Goal: Information Seeking & Learning: Learn about a topic

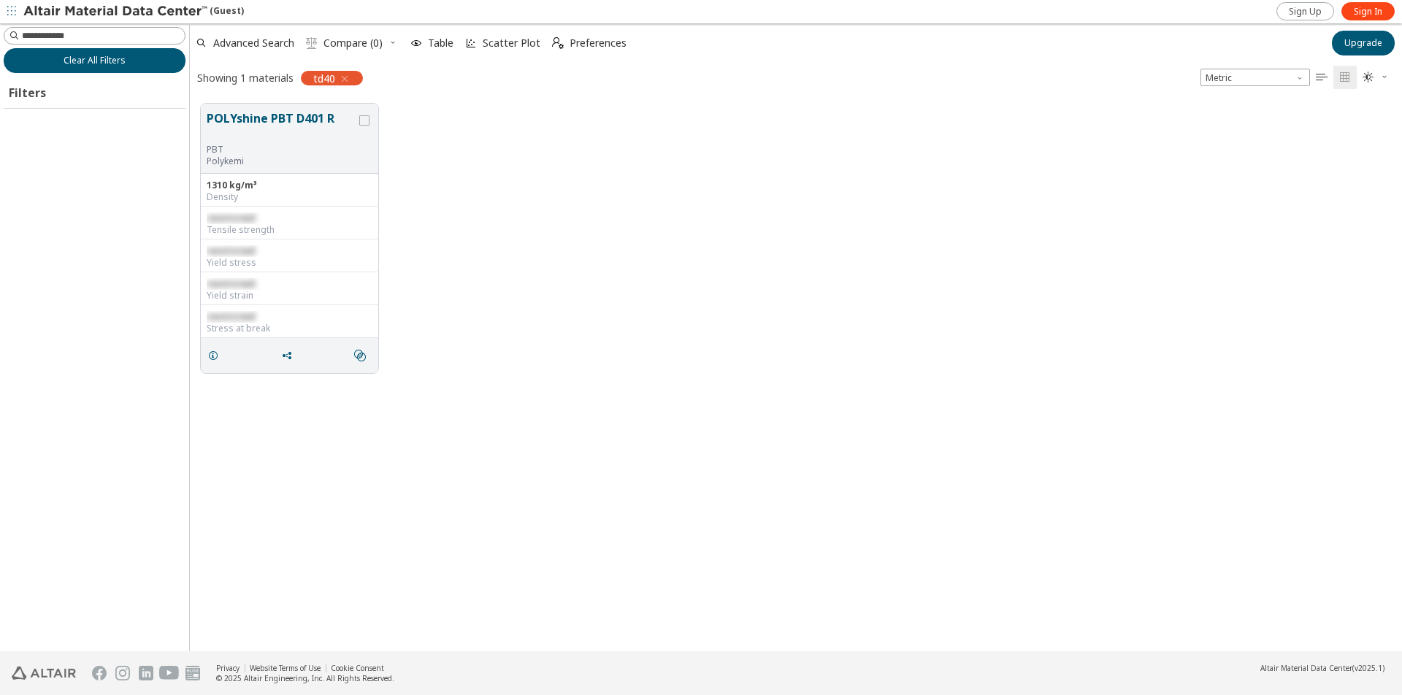
scroll to position [547, 1201]
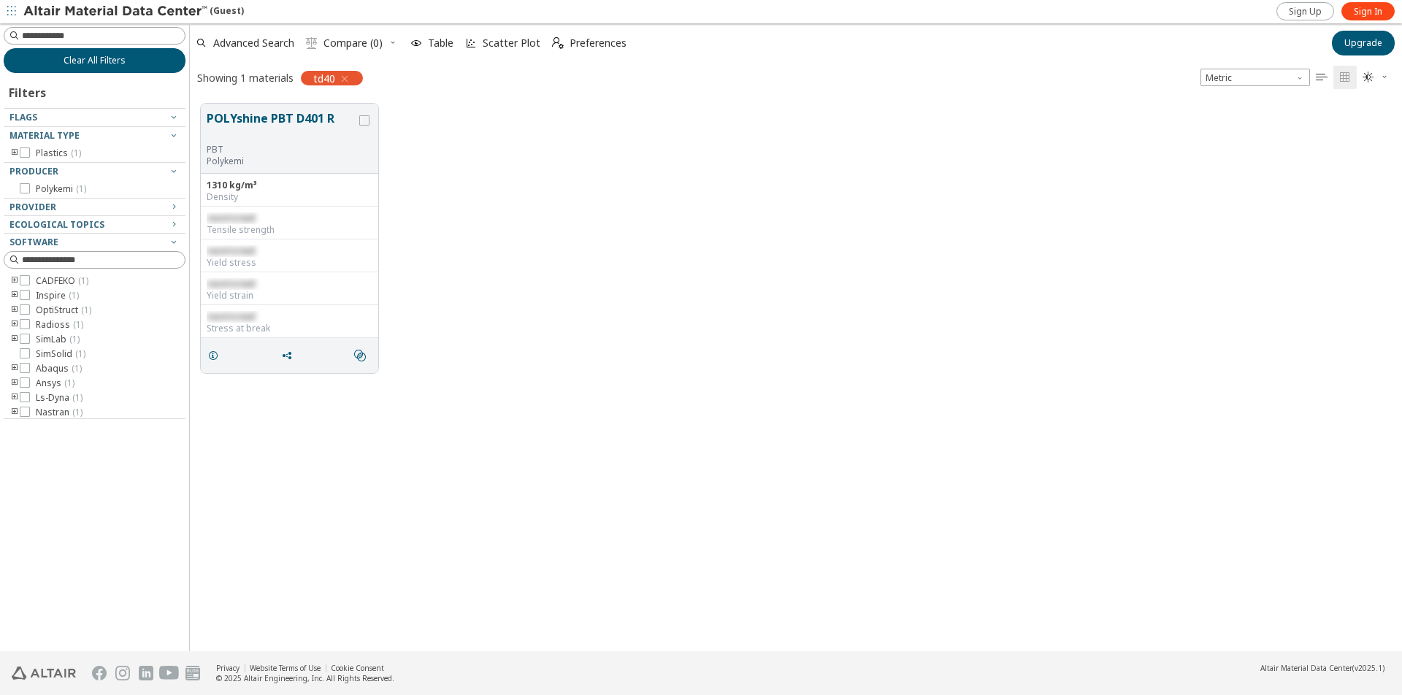
click at [95, 64] on span "Clear All Filters" at bounding box center [95, 61] width 62 height 12
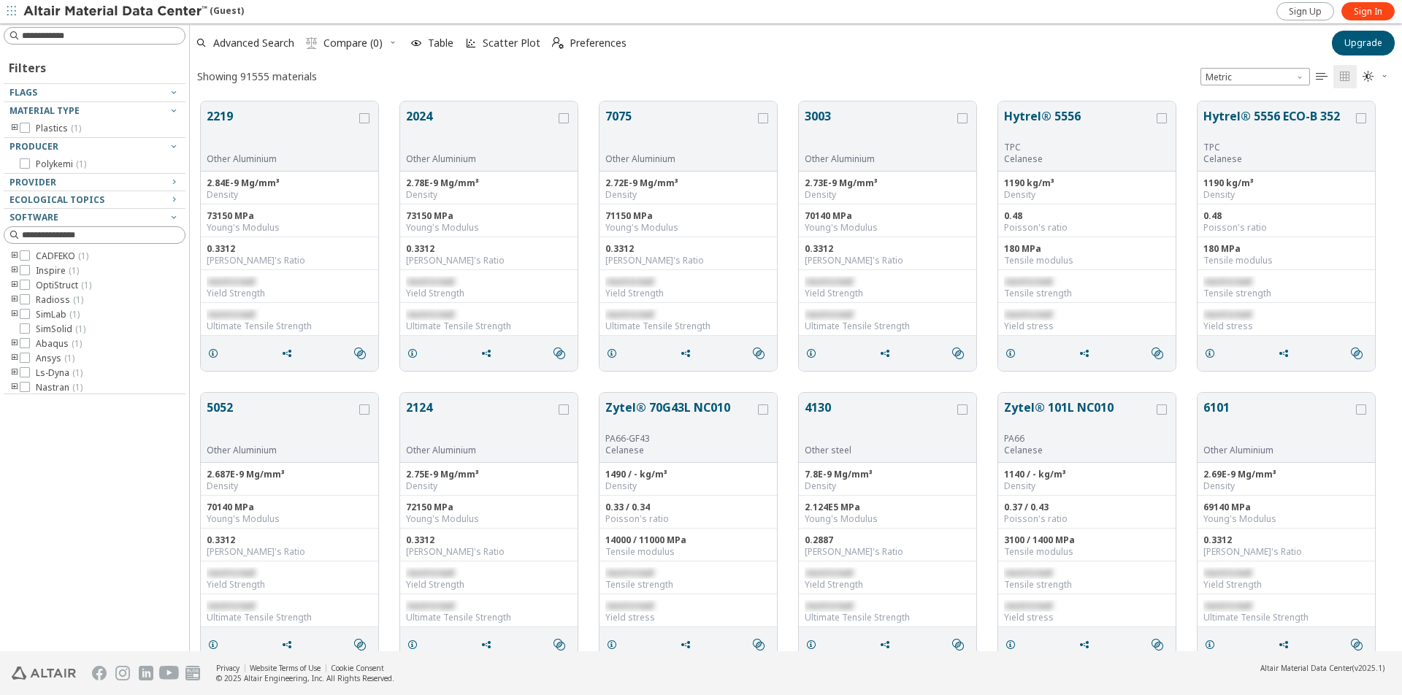
scroll to position [550, 1201]
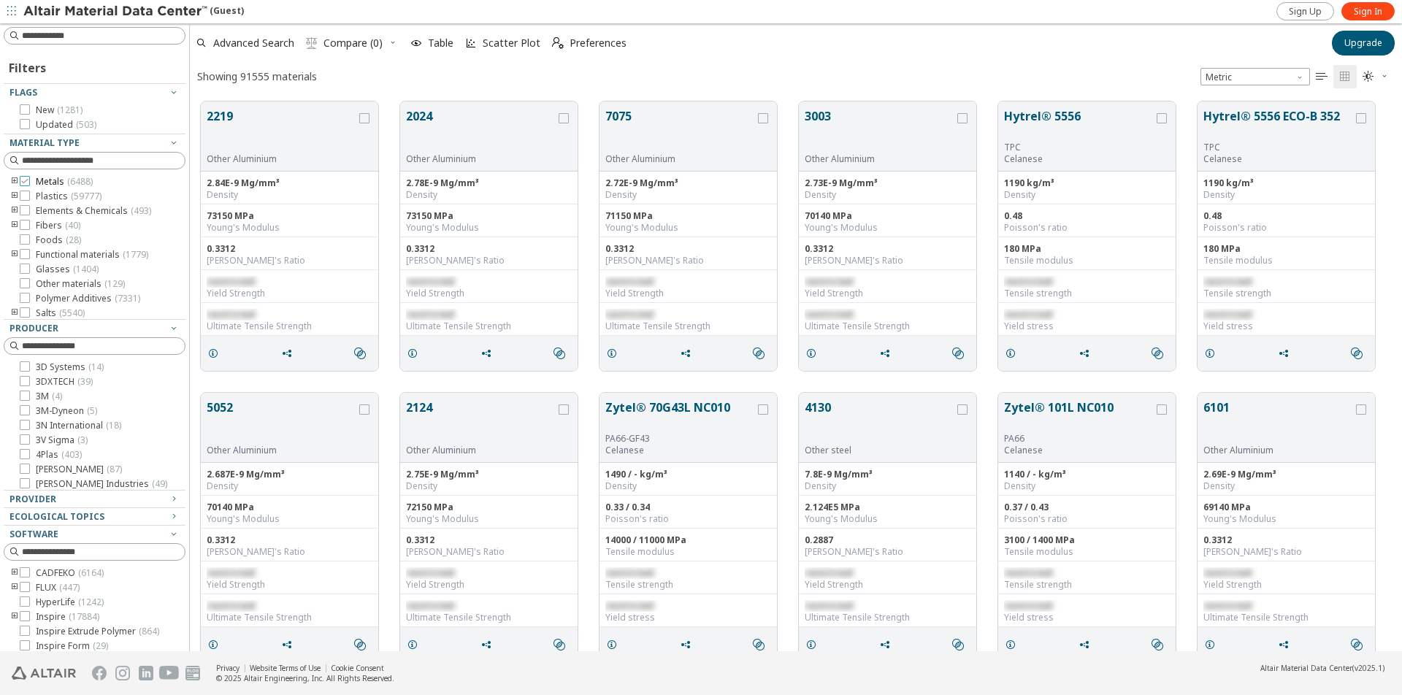
click at [26, 179] on icon at bounding box center [25, 181] width 10 height 10
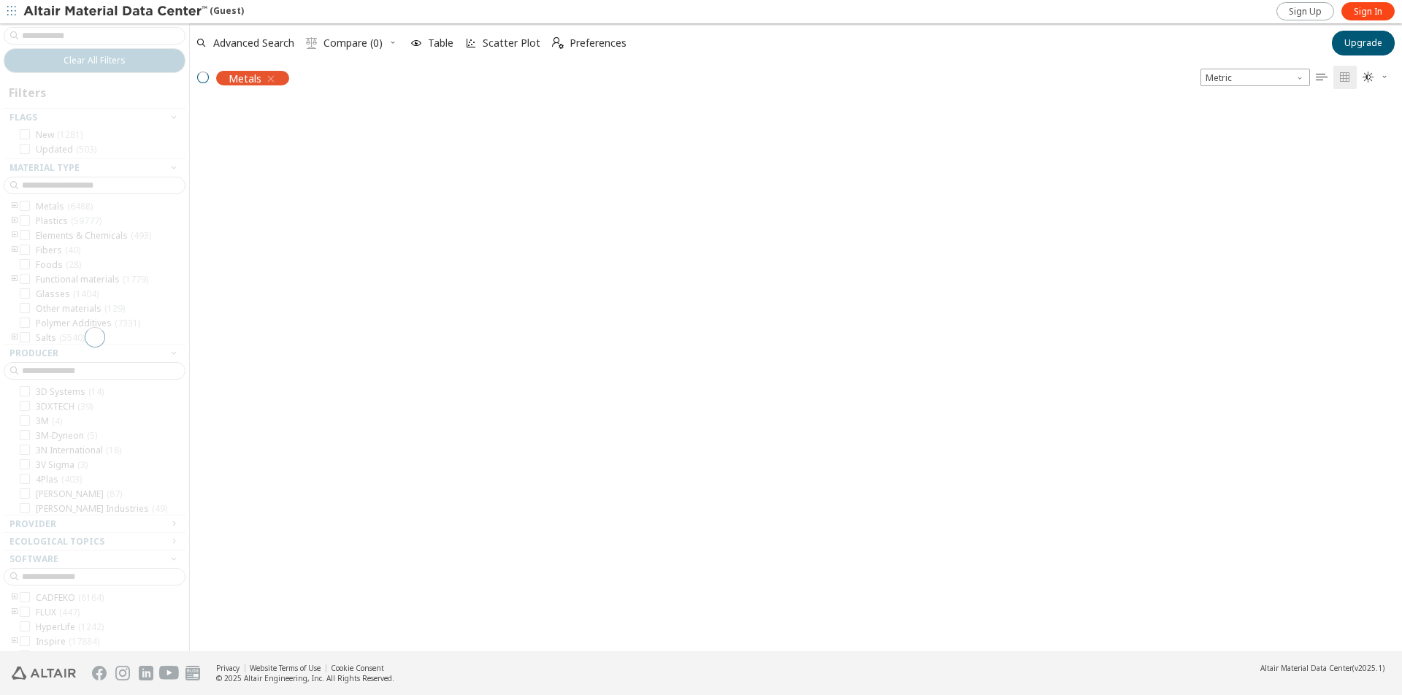
scroll to position [547, 1201]
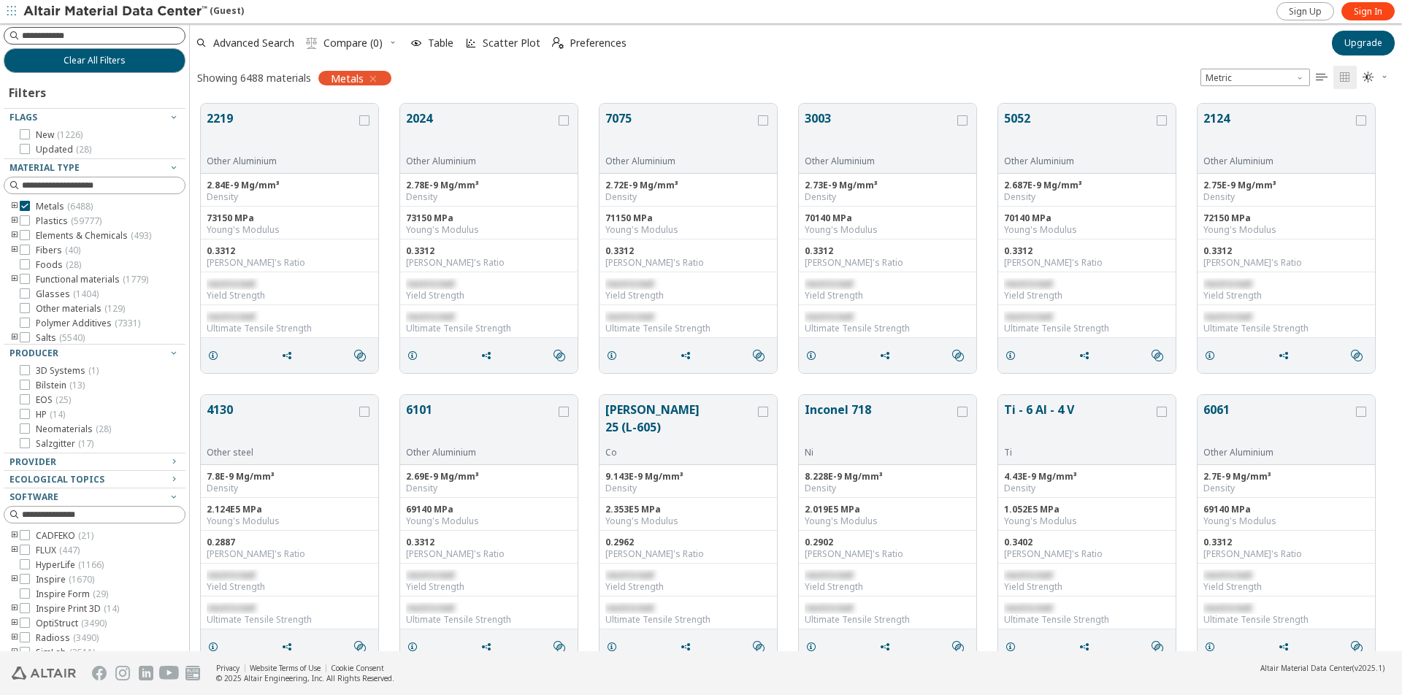
click at [135, 37] on input at bounding box center [103, 35] width 163 height 15
type input "*****"
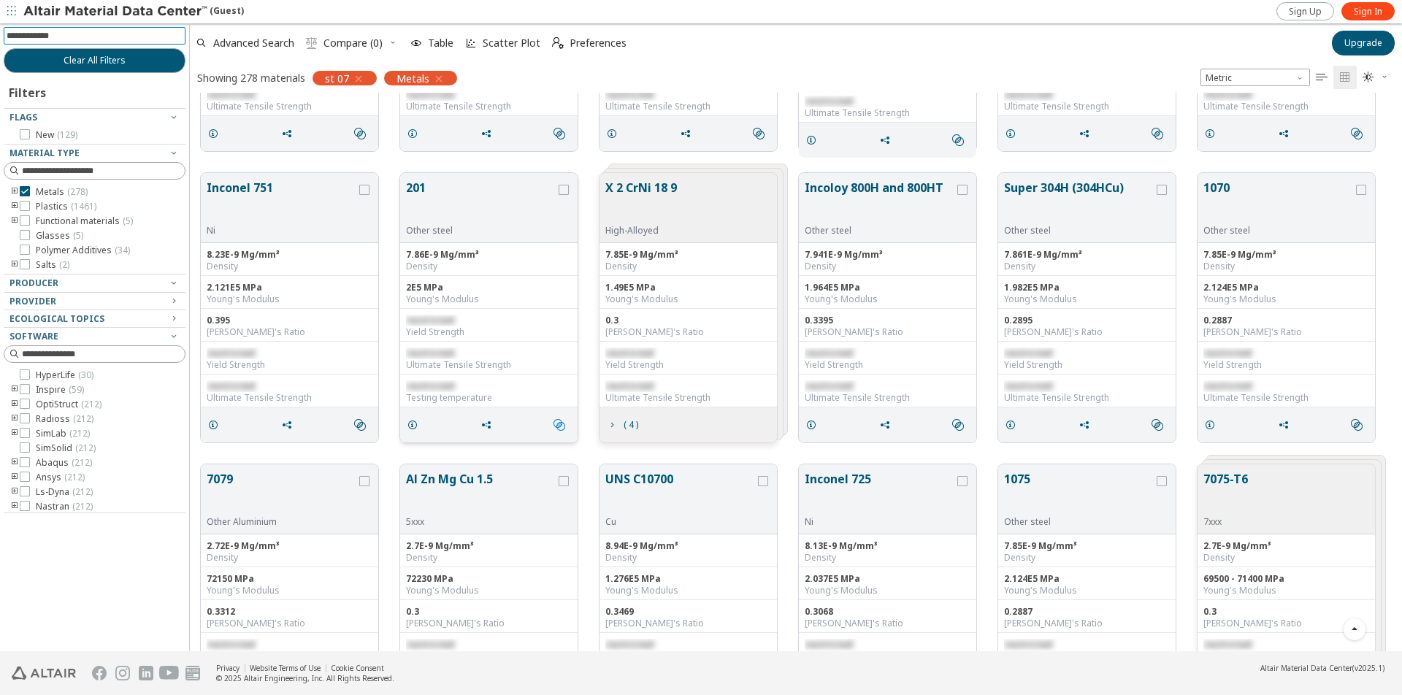
scroll to position [1460, 0]
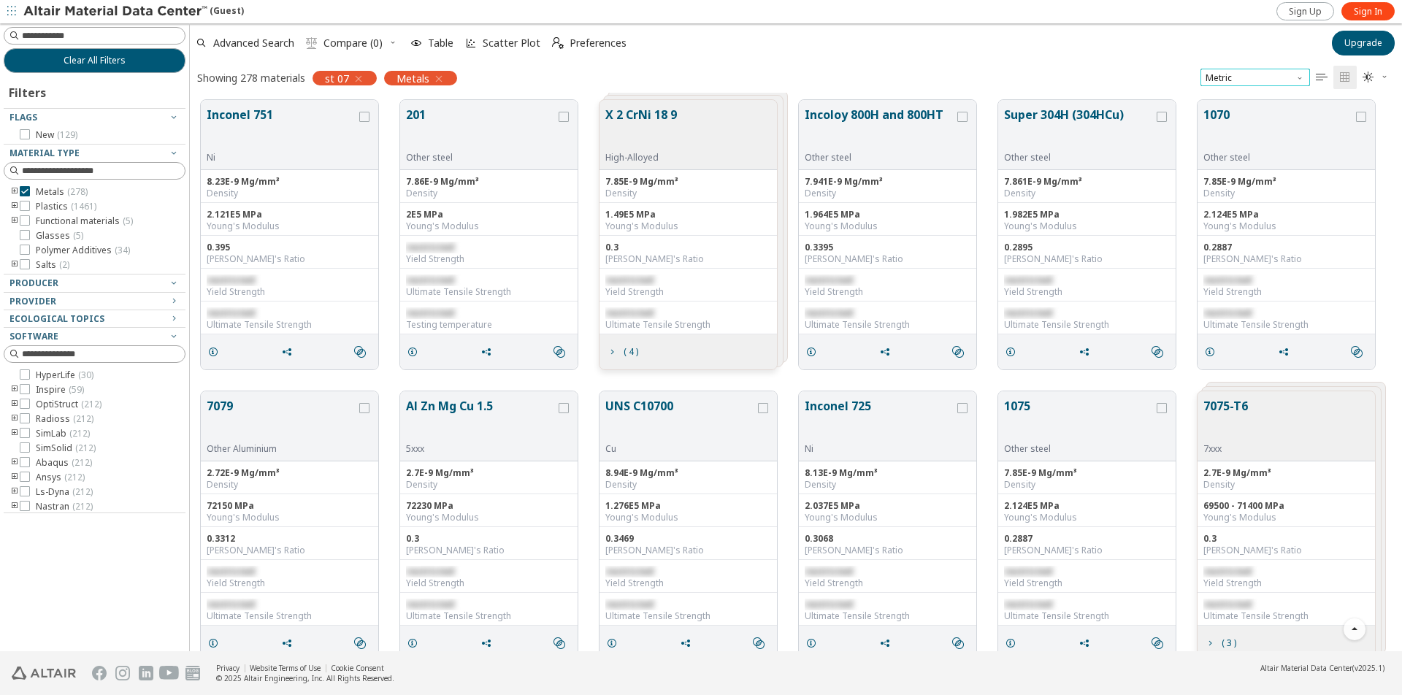
click at [1284, 71] on span "Metric" at bounding box center [1254, 78] width 109 height 18
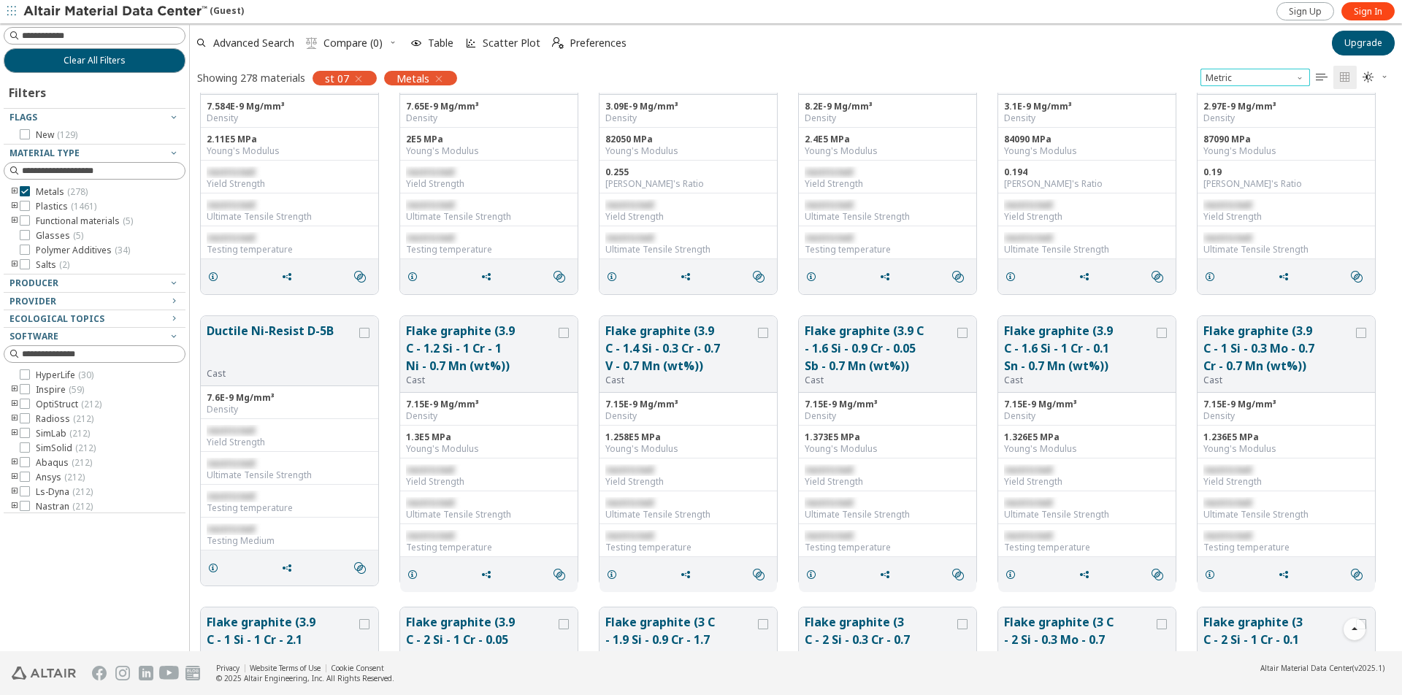
scroll to position [3285, 0]
click at [75, 34] on input at bounding box center [103, 35] width 163 height 15
type input "*********"
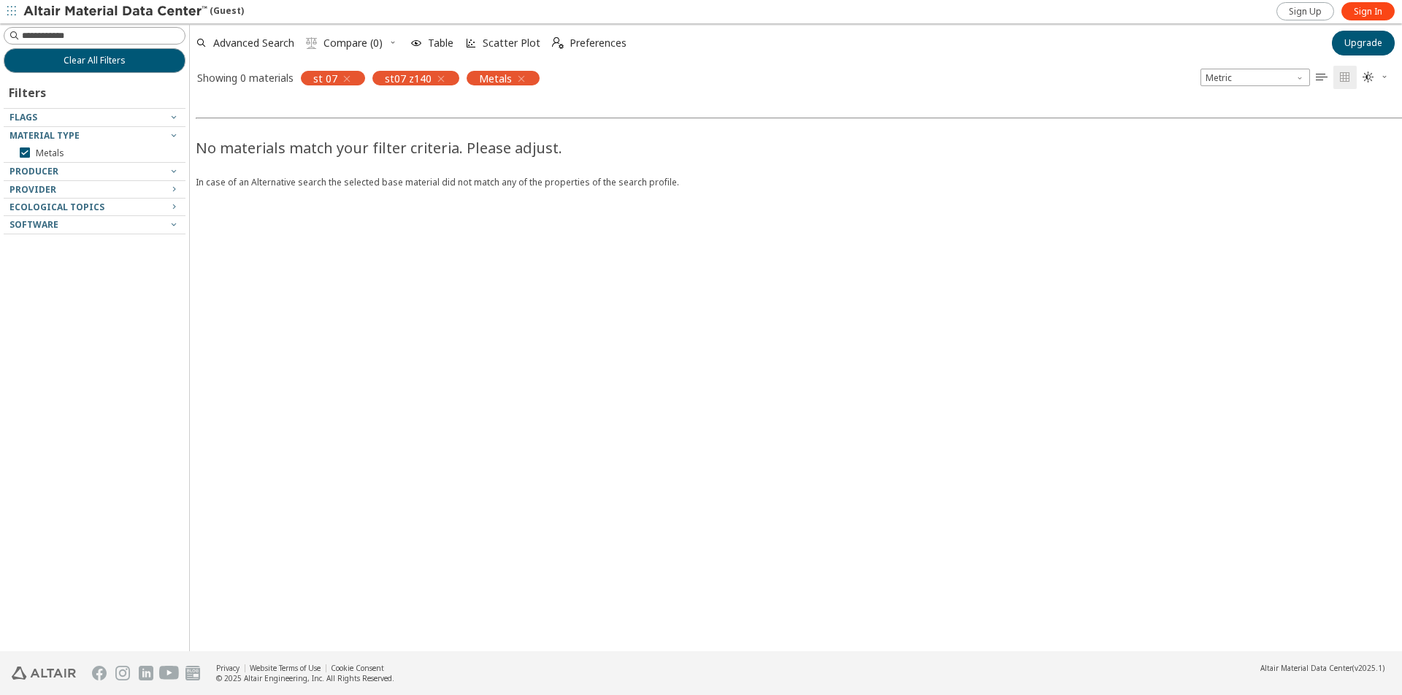
click at [345, 78] on icon "button" at bounding box center [347, 79] width 12 height 12
click at [70, 31] on input at bounding box center [103, 35] width 163 height 15
type input "****"
click at [369, 80] on icon "button" at bounding box center [370, 79] width 12 height 12
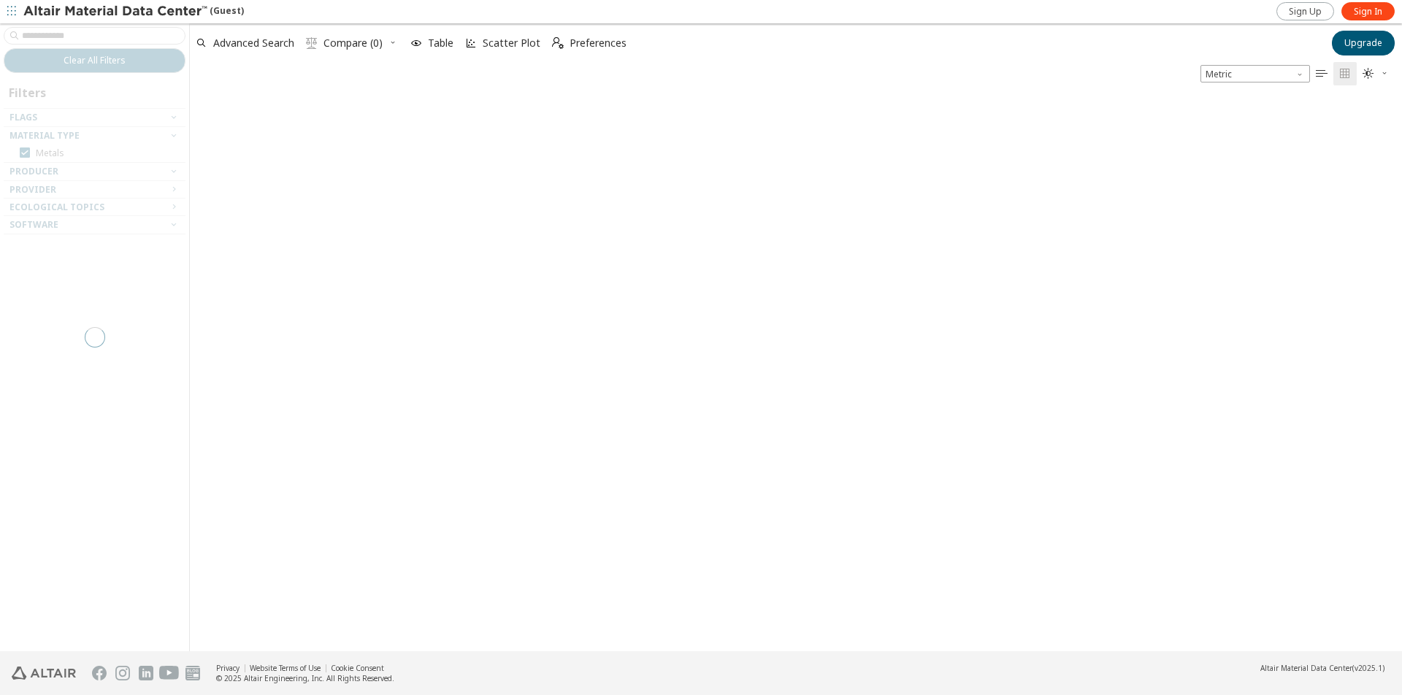
click at [109, 38] on div at bounding box center [94, 337] width 189 height 628
drag, startPoint x: 81, startPoint y: 35, endPoint x: 72, endPoint y: 35, distance: 8.8
click at [79, 35] on div at bounding box center [94, 337] width 189 height 628
click at [72, 35] on div at bounding box center [94, 337] width 189 height 628
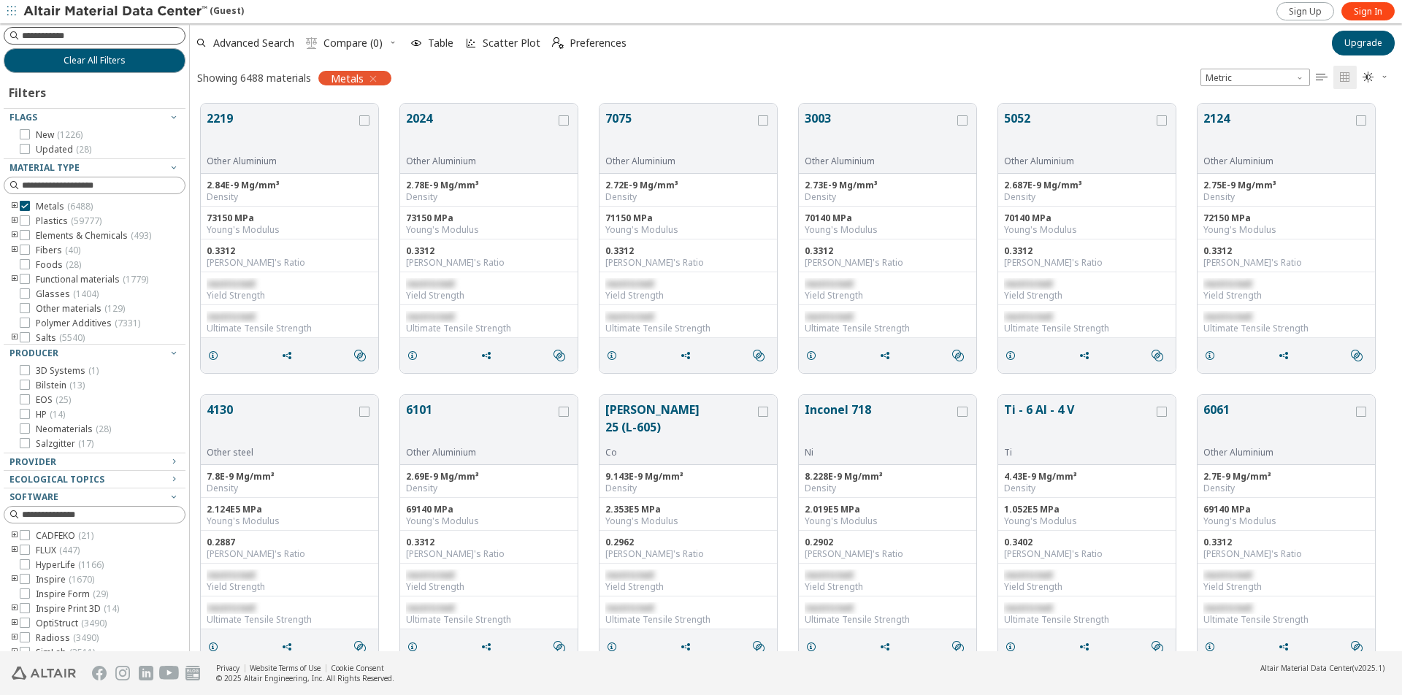
scroll to position [547, 1201]
click at [28, 36] on input at bounding box center [96, 36] width 179 height 16
type input "****"
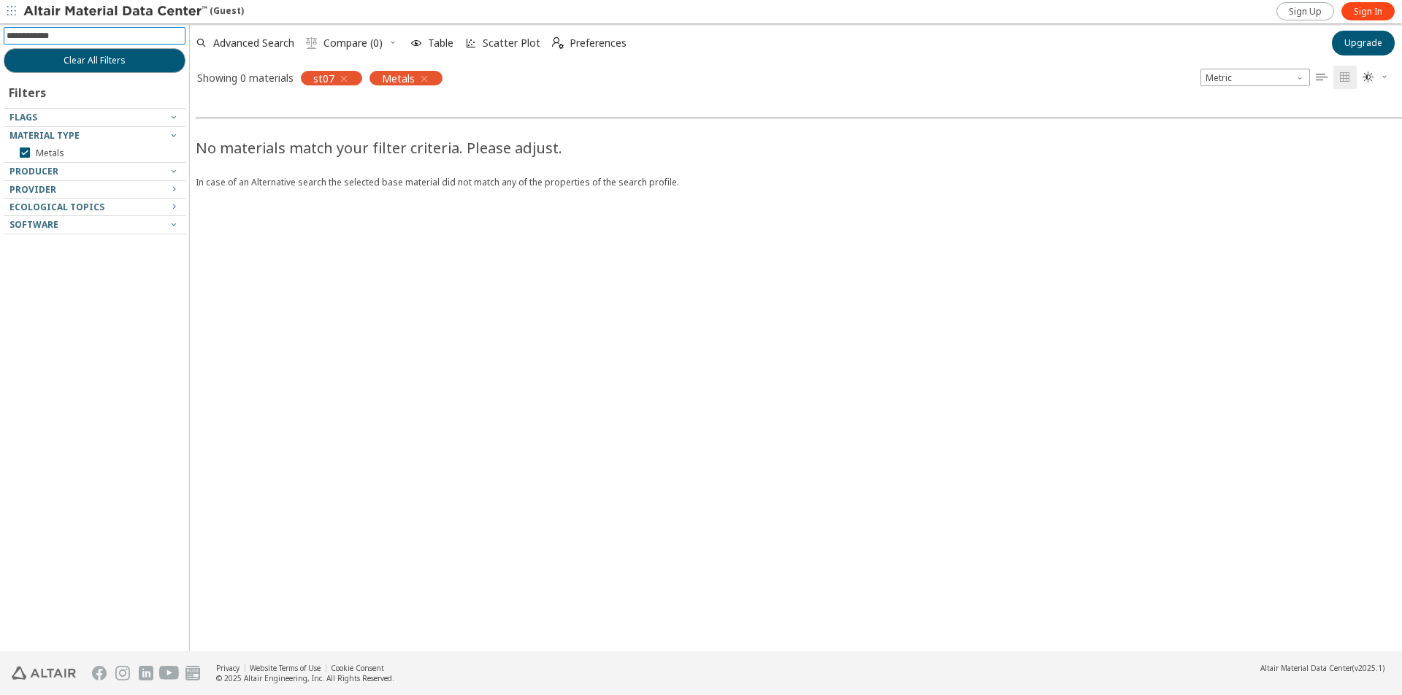
click at [343, 76] on icon "button" at bounding box center [344, 79] width 12 height 12
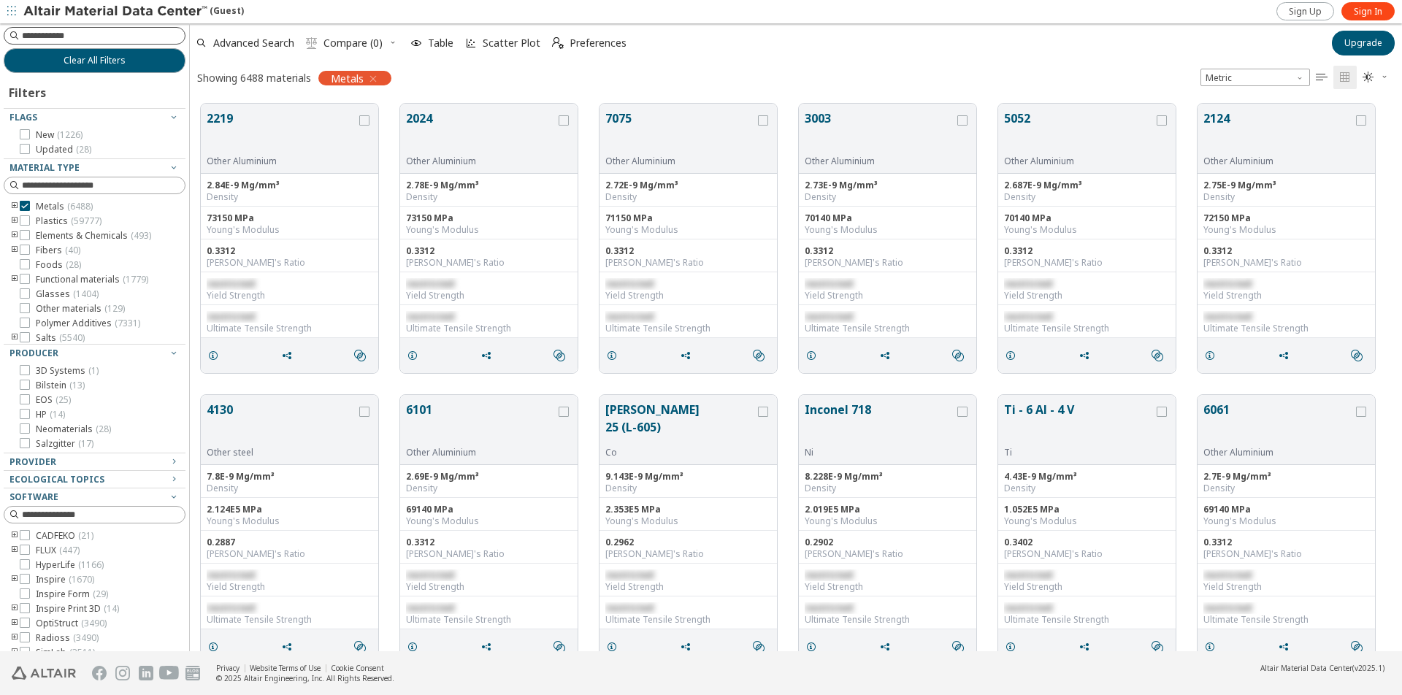
scroll to position [547, 1201]
click at [34, 34] on input at bounding box center [96, 36] width 179 height 16
type input "******"
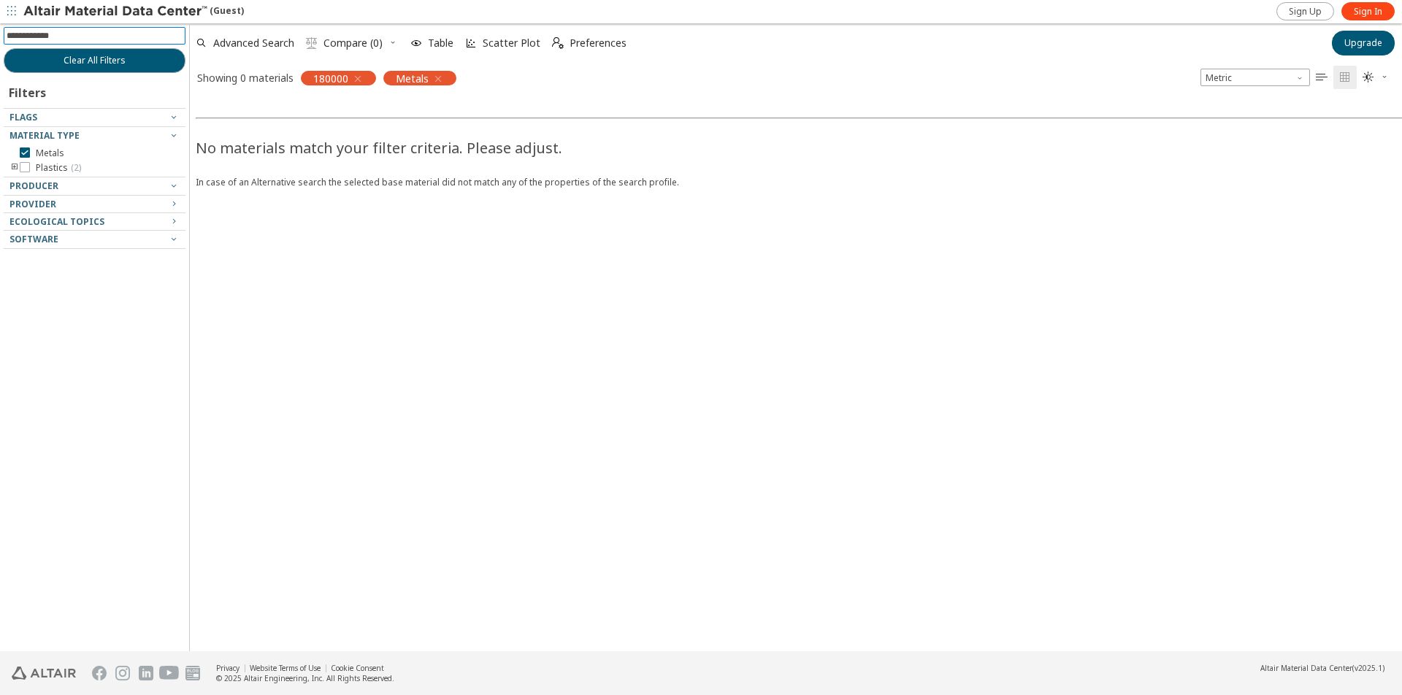
click at [358, 77] on icon "button" at bounding box center [358, 79] width 12 height 12
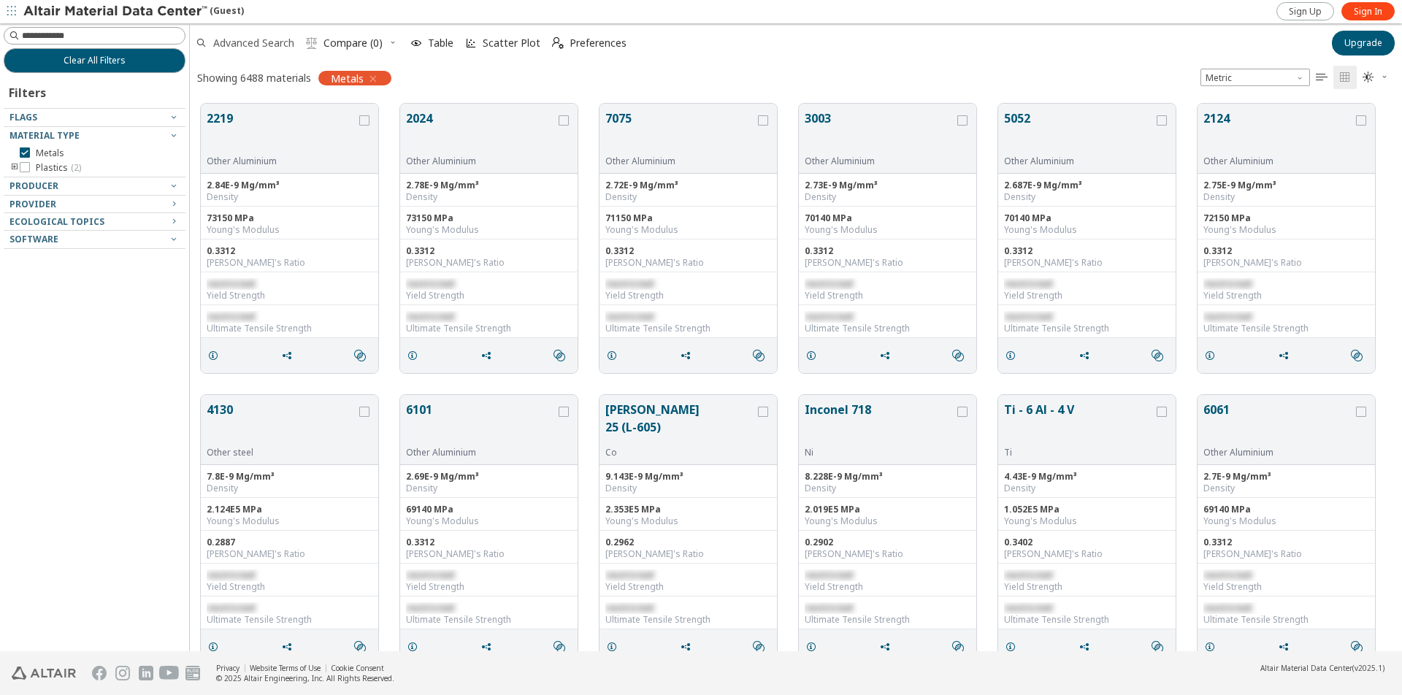
scroll to position [547, 1201]
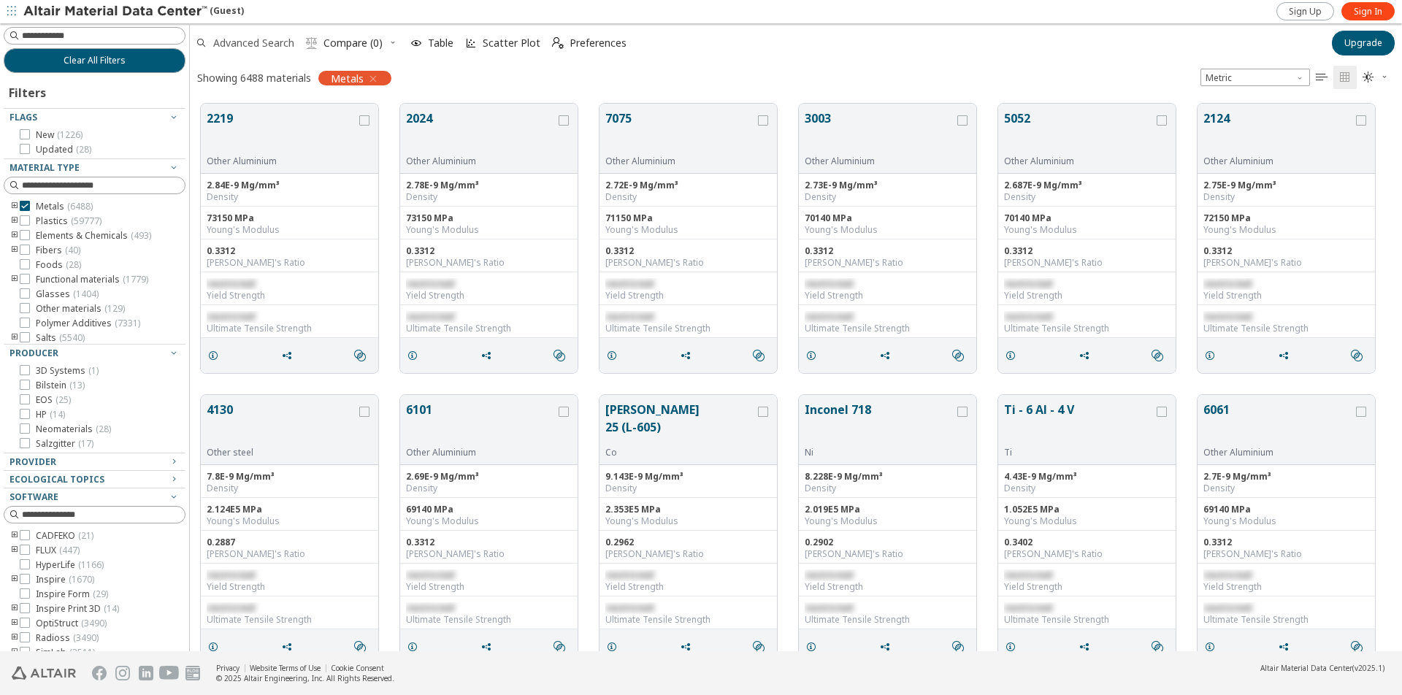
click at [239, 41] on span "Advanced Search" at bounding box center [253, 43] width 81 height 10
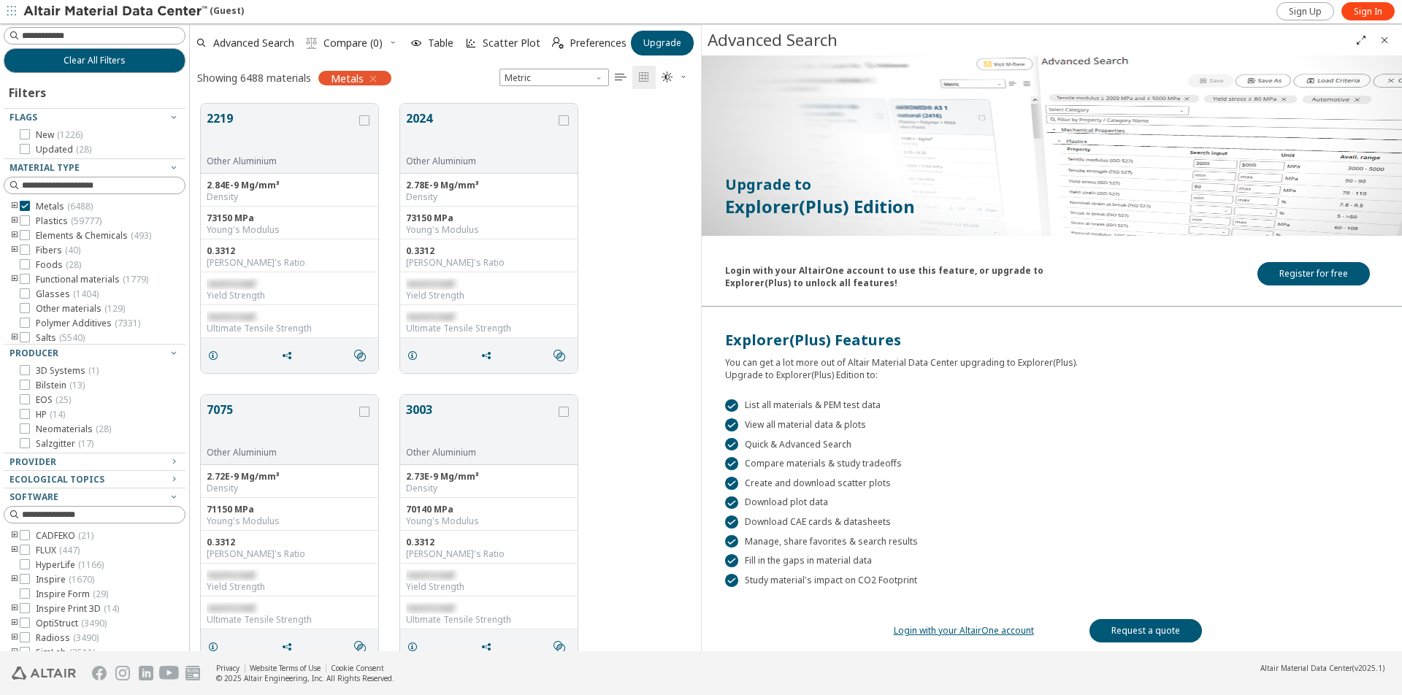
scroll to position [0, 0]
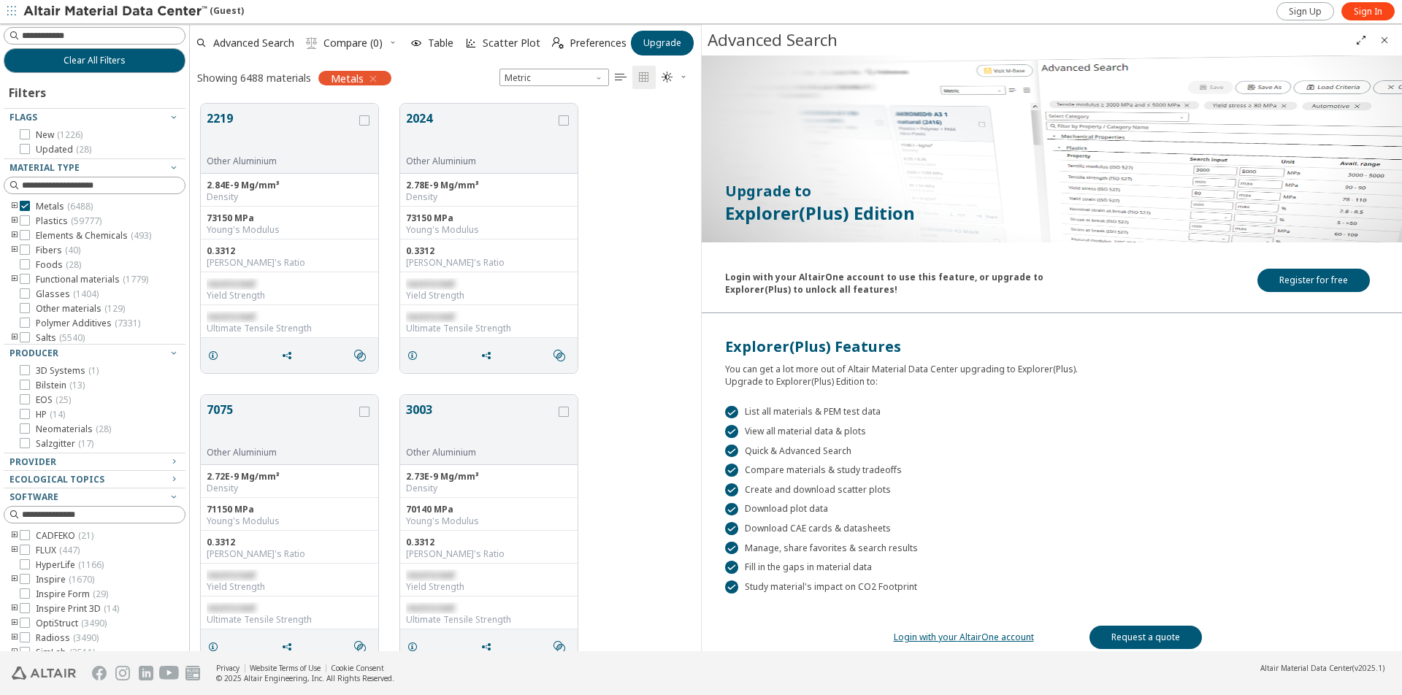
click at [666, 182] on div "2219 Other Aluminium 2.84E-9 Mg/mm³ Density 73150 MPa Young's Modulus 0.3312 Po…" at bounding box center [445, 238] width 511 height 291
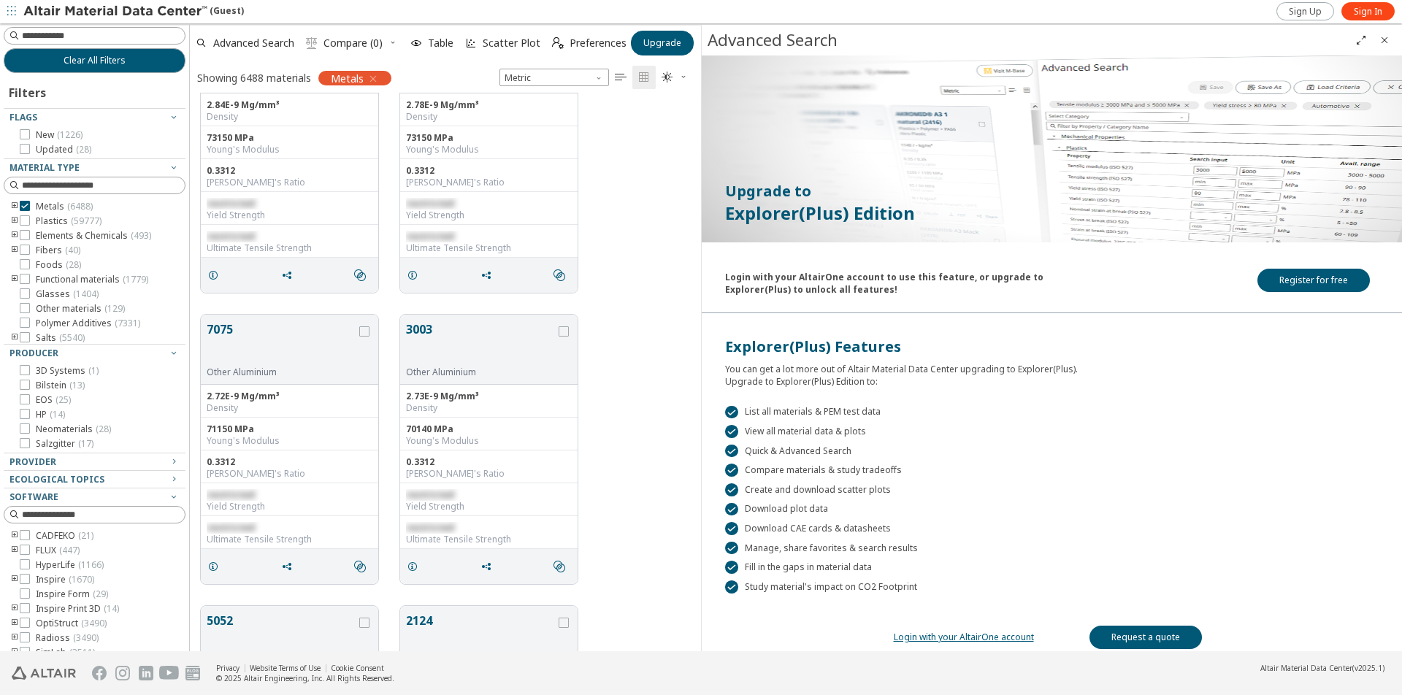
scroll to position [292, 0]
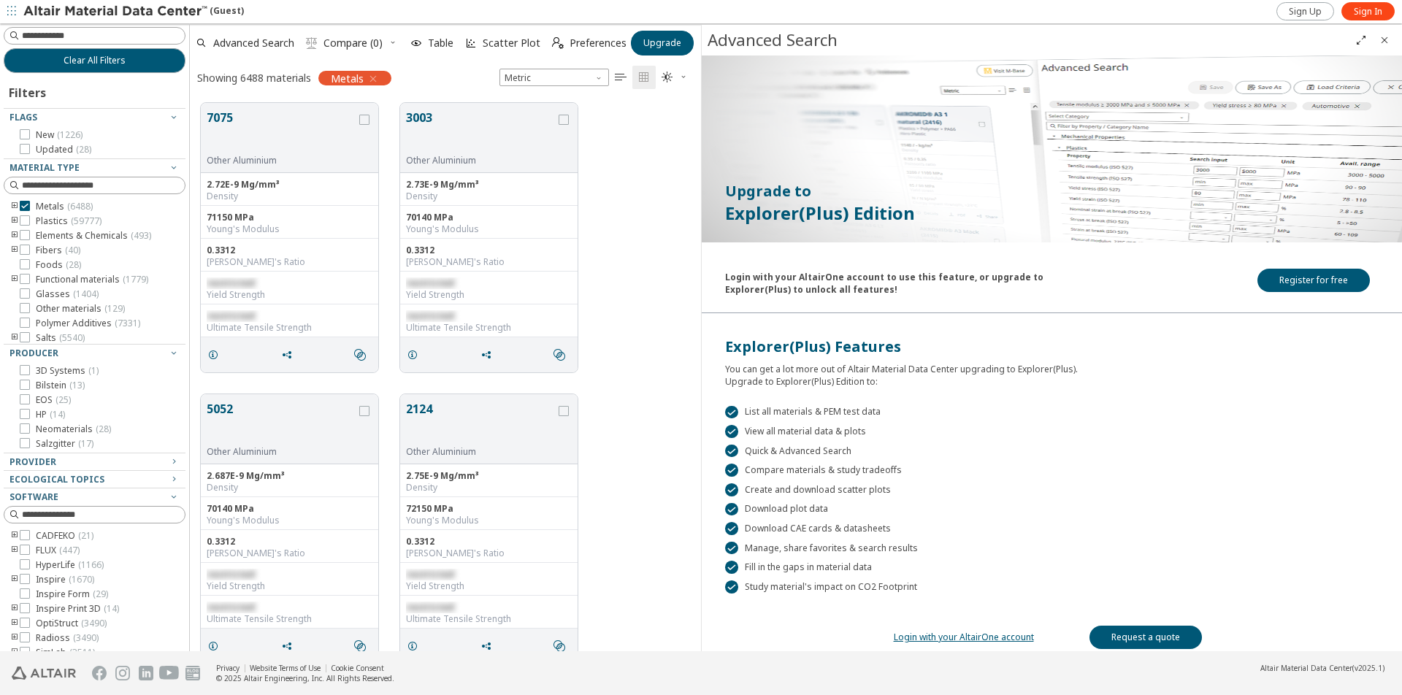
click at [1385, 38] on icon "Close" at bounding box center [1384, 40] width 12 height 12
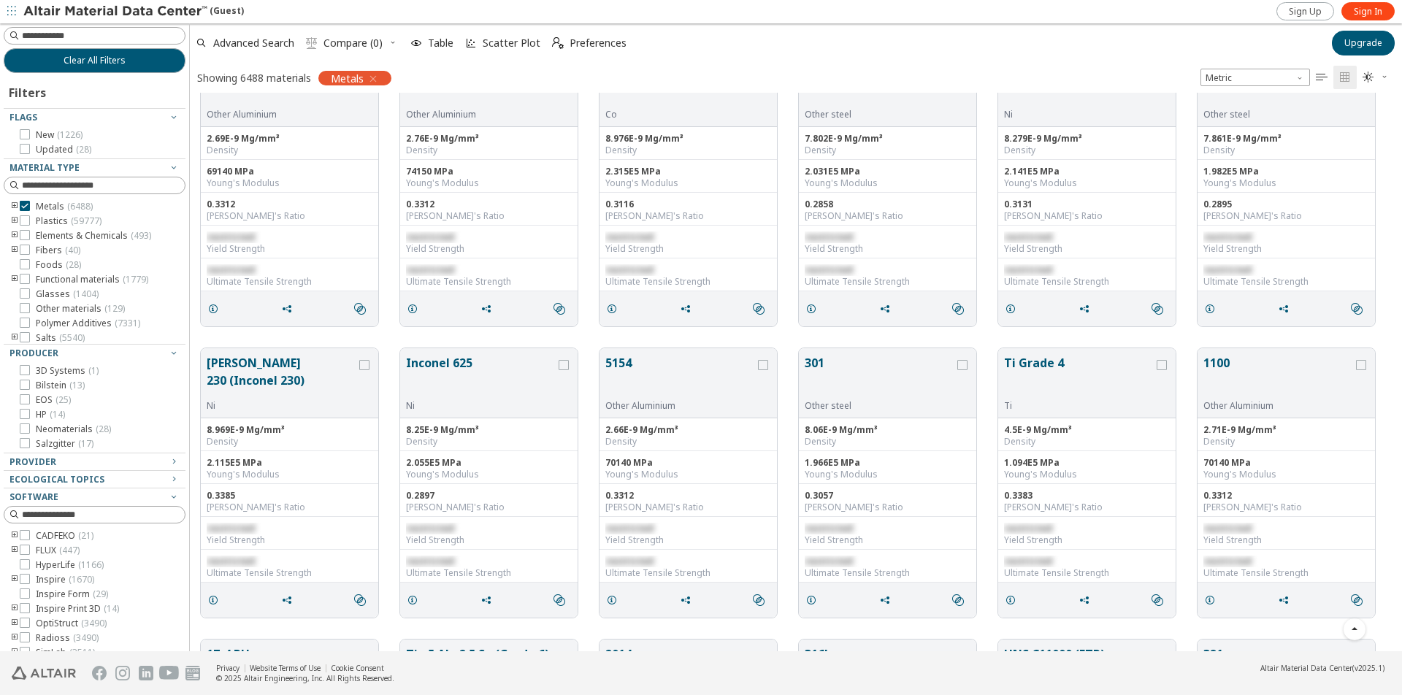
scroll to position [657, 0]
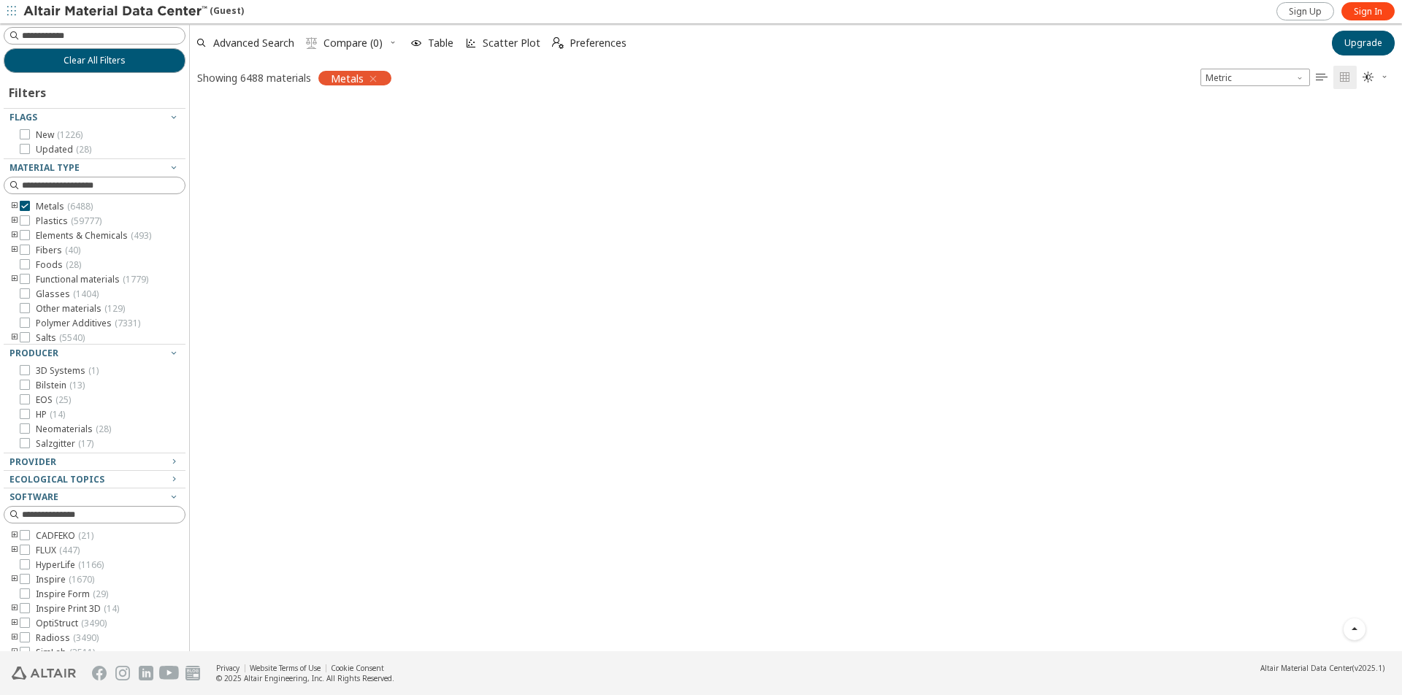
drag, startPoint x: 596, startPoint y: 174, endPoint x: 593, endPoint y: 476, distance: 302.2
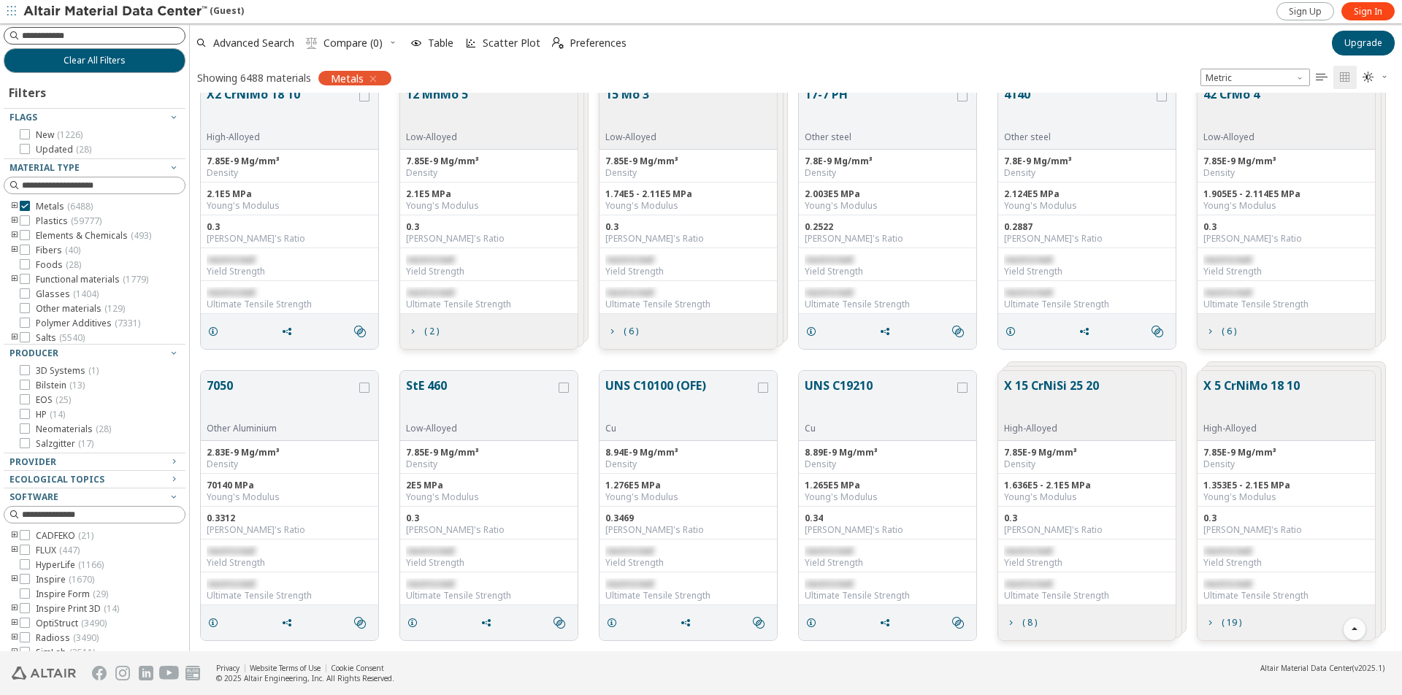
click at [89, 33] on input at bounding box center [103, 35] width 163 height 15
type input "**"
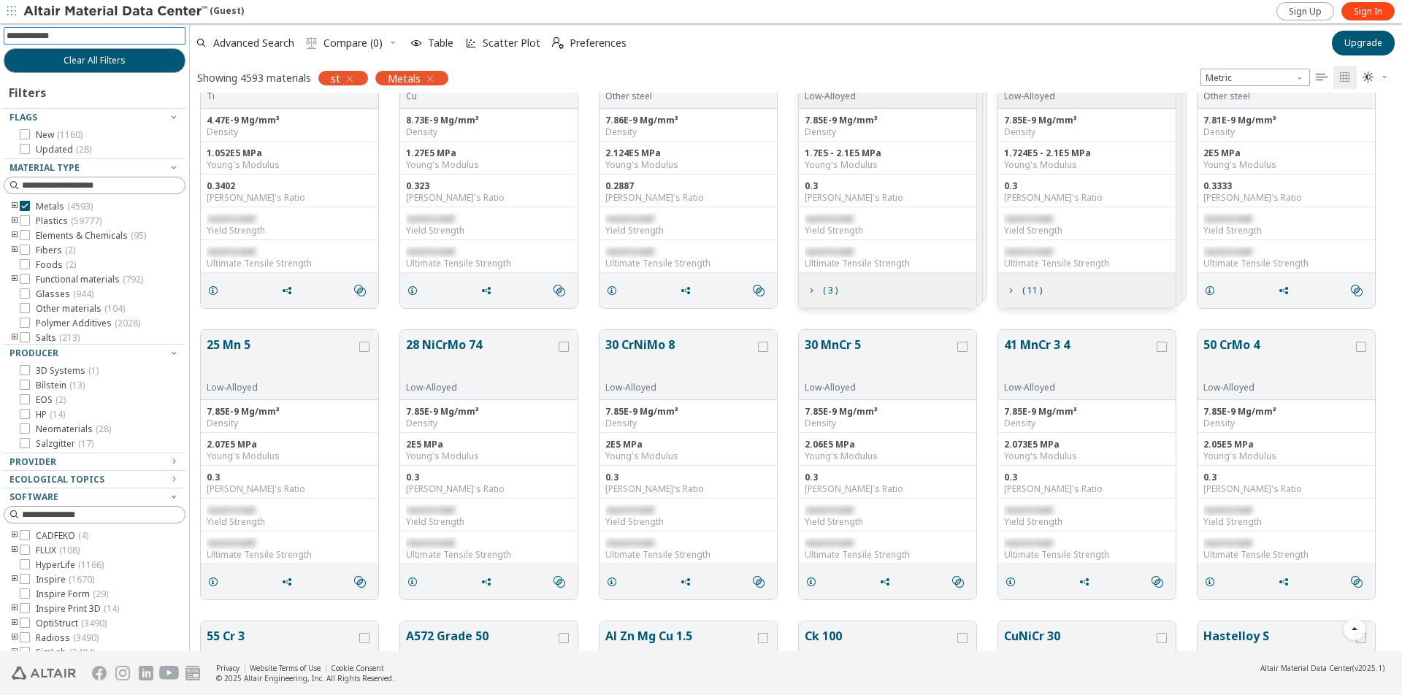
scroll to position [8394, 0]
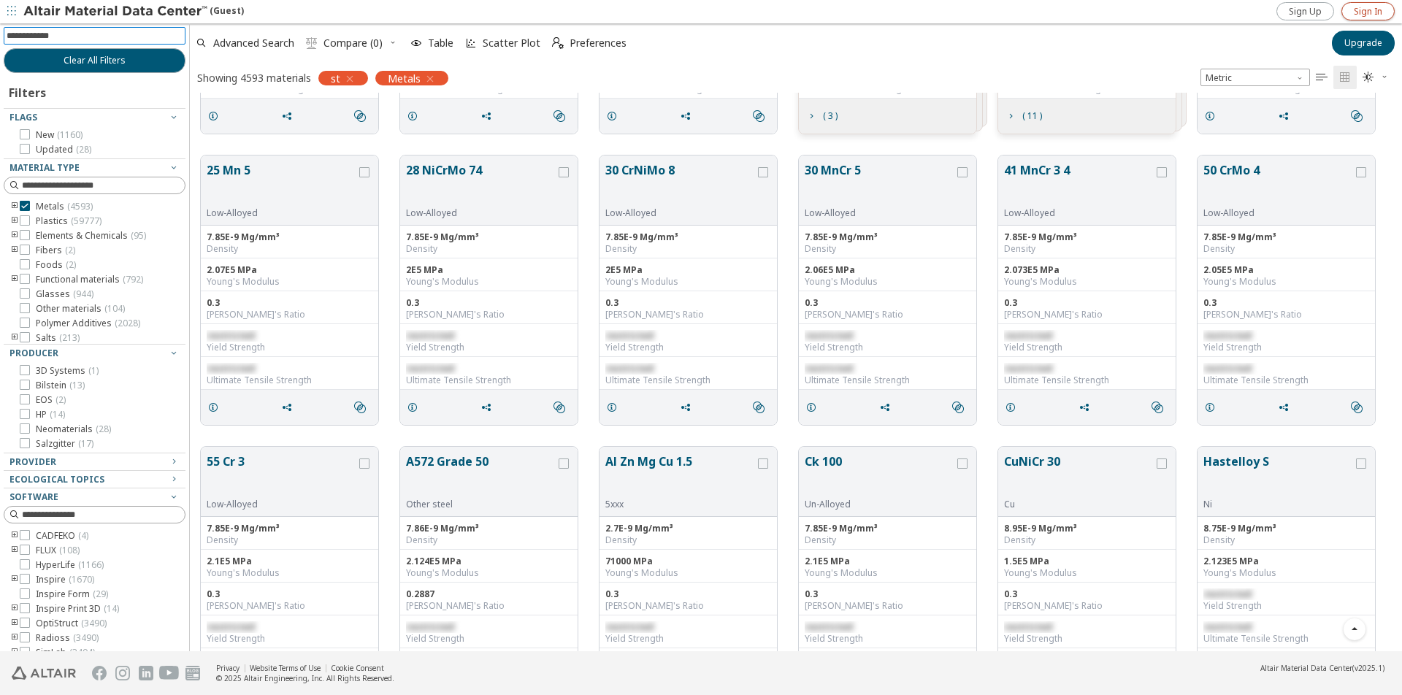
click at [1364, 18] on link "Sign In" at bounding box center [1367, 11] width 53 height 18
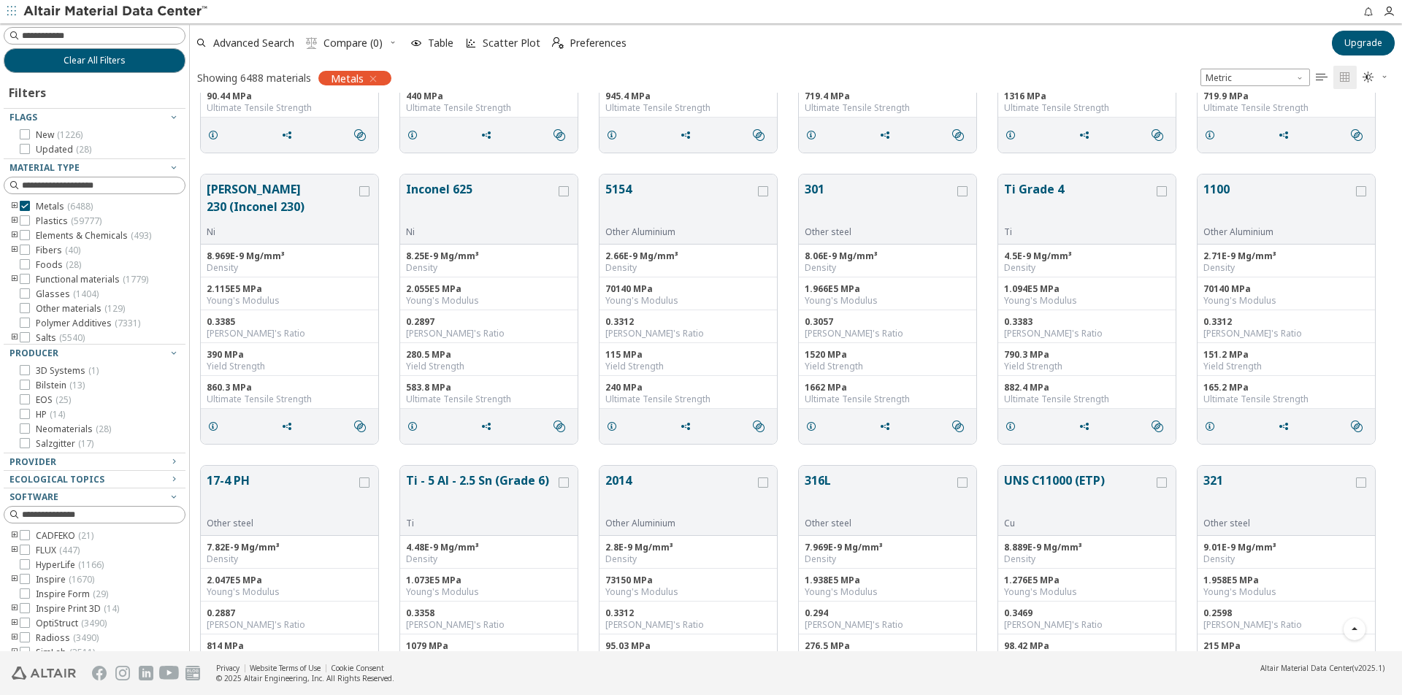
scroll to position [876, 0]
